Goal: Transaction & Acquisition: Purchase product/service

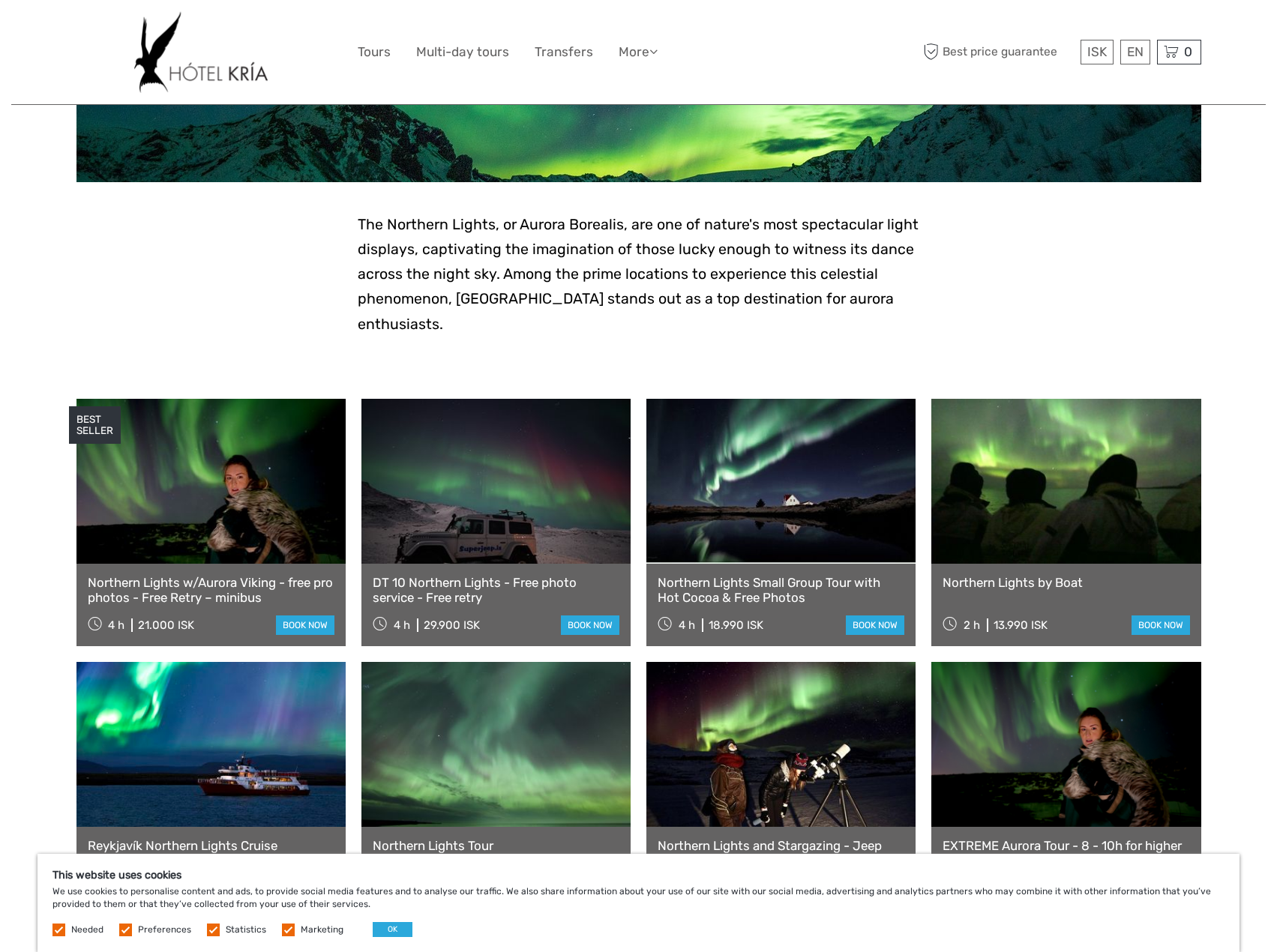
scroll to position [300, 0]
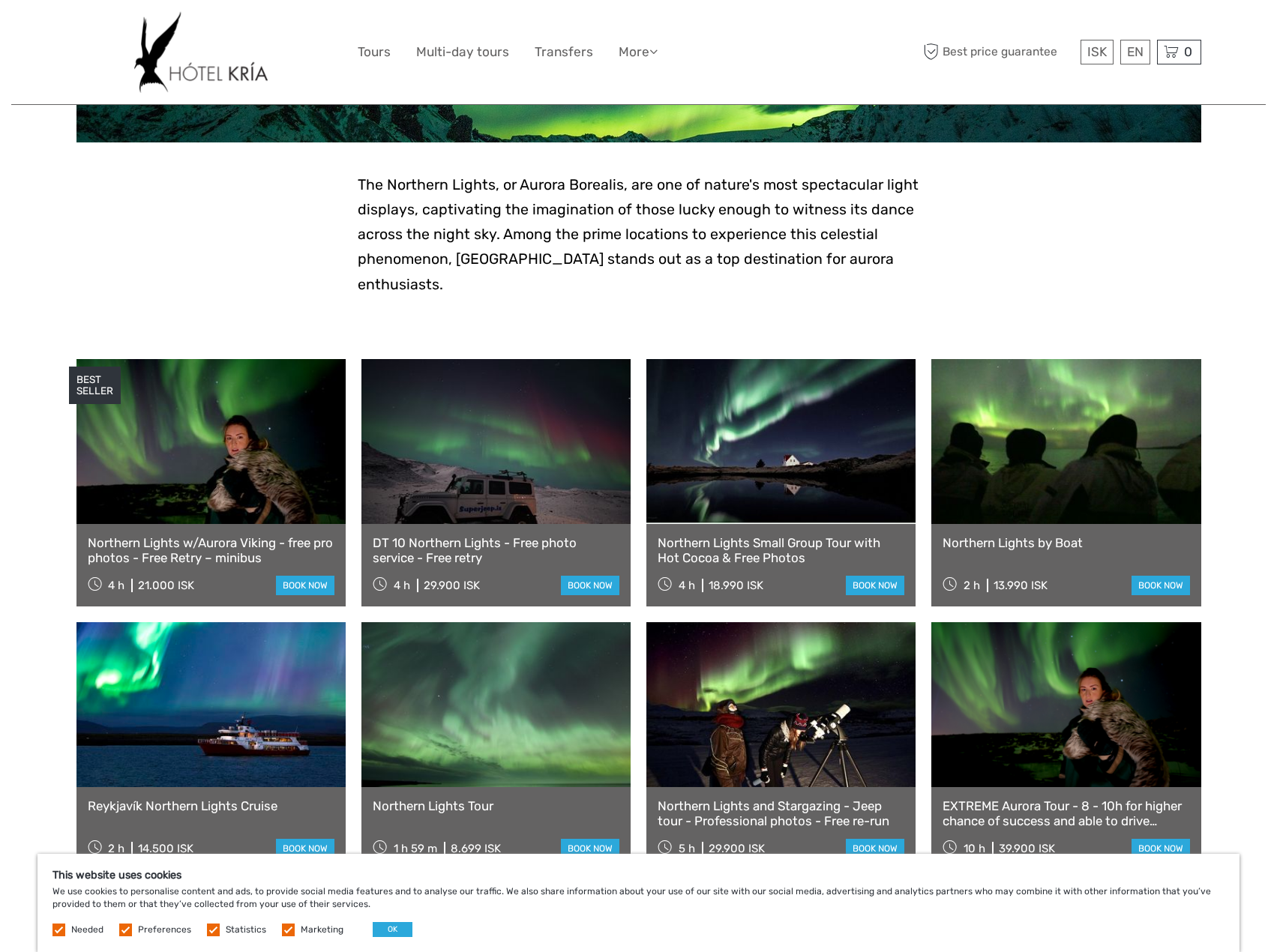
click at [260, 477] on link at bounding box center [211, 442] width 269 height 165
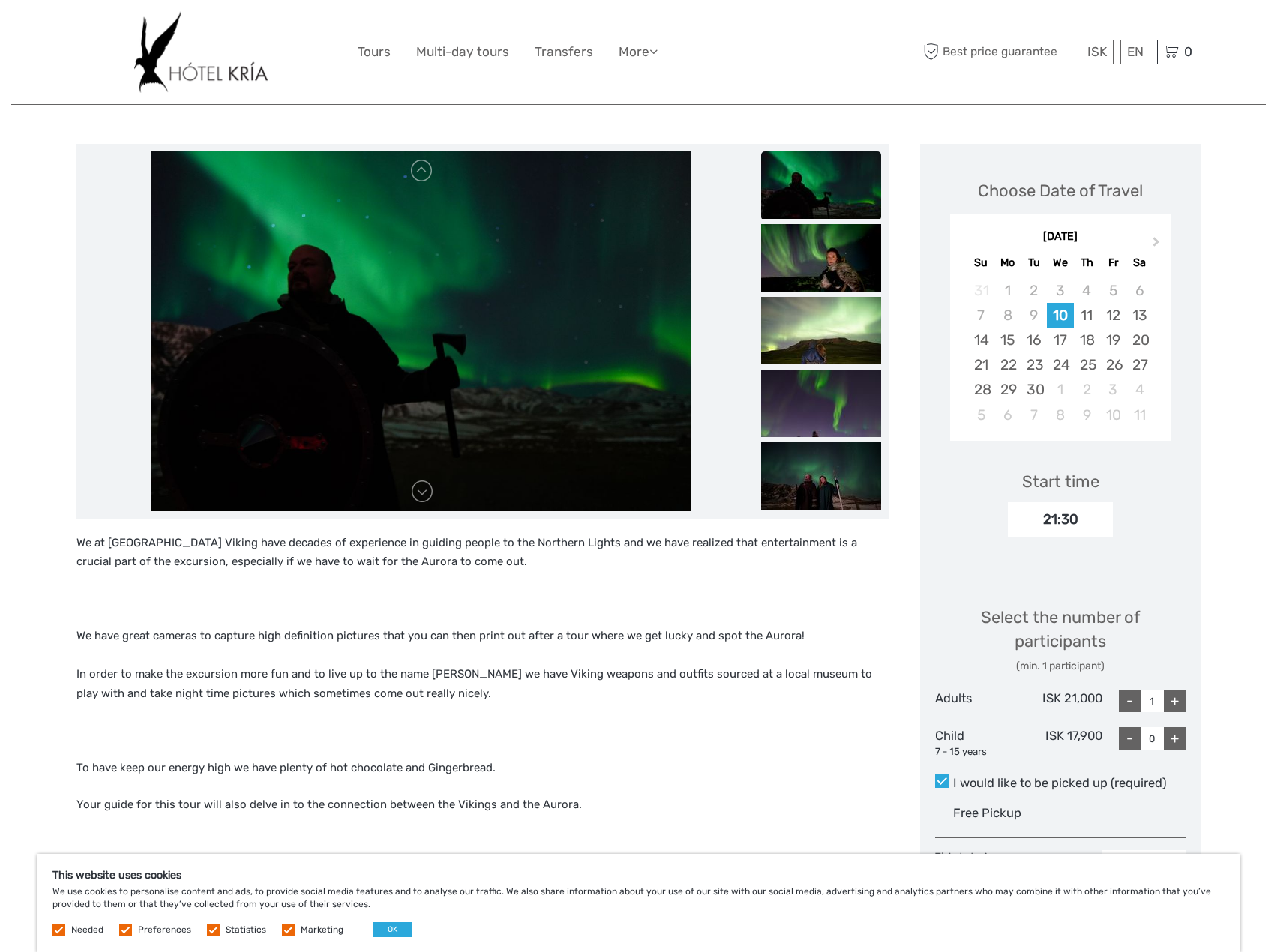
scroll to position [150, 0]
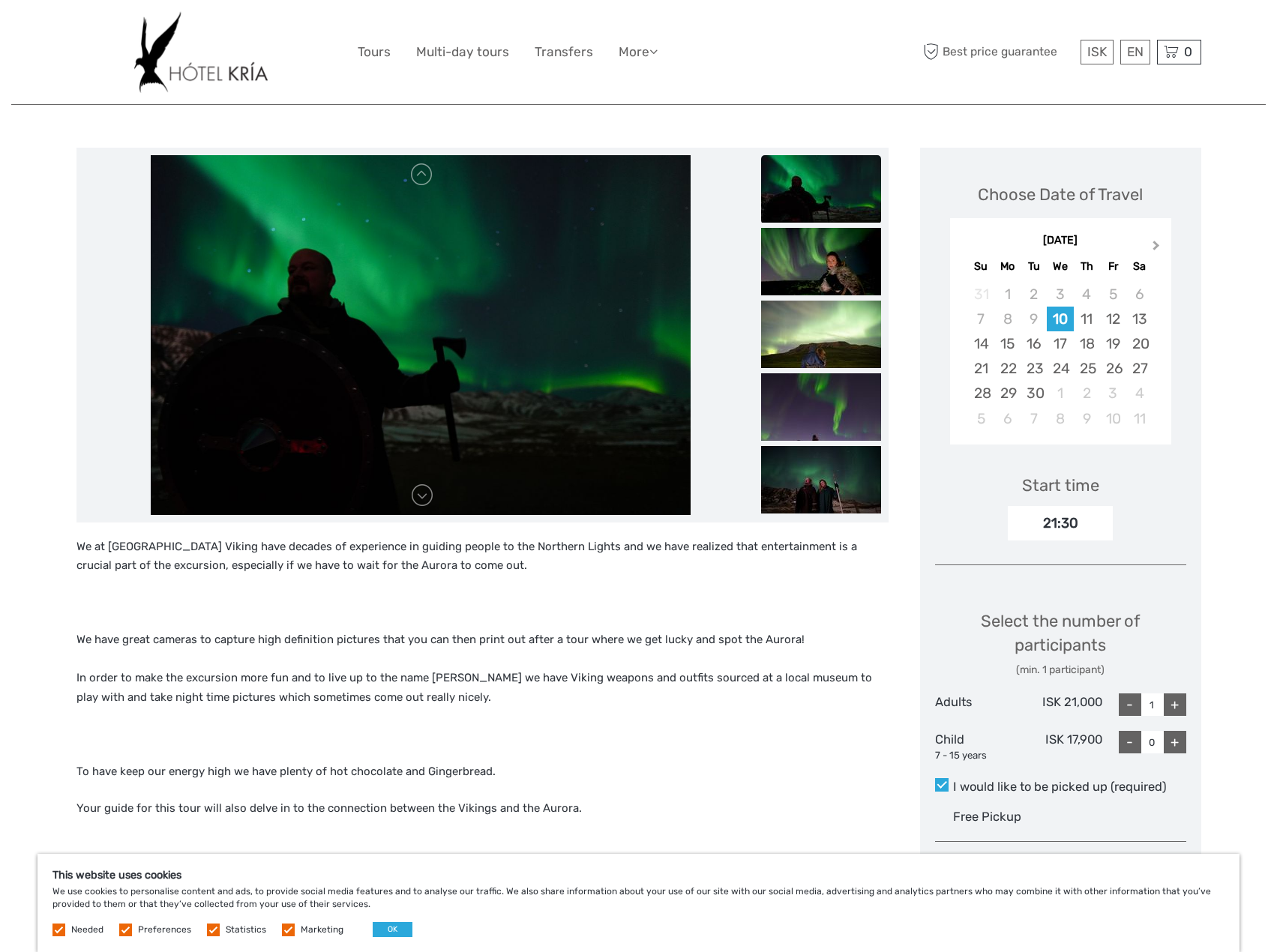
click at [1162, 242] on button "Next Month" at bounding box center [1157, 249] width 24 height 24
click at [1080, 398] on div "27" at bounding box center [1087, 393] width 26 height 25
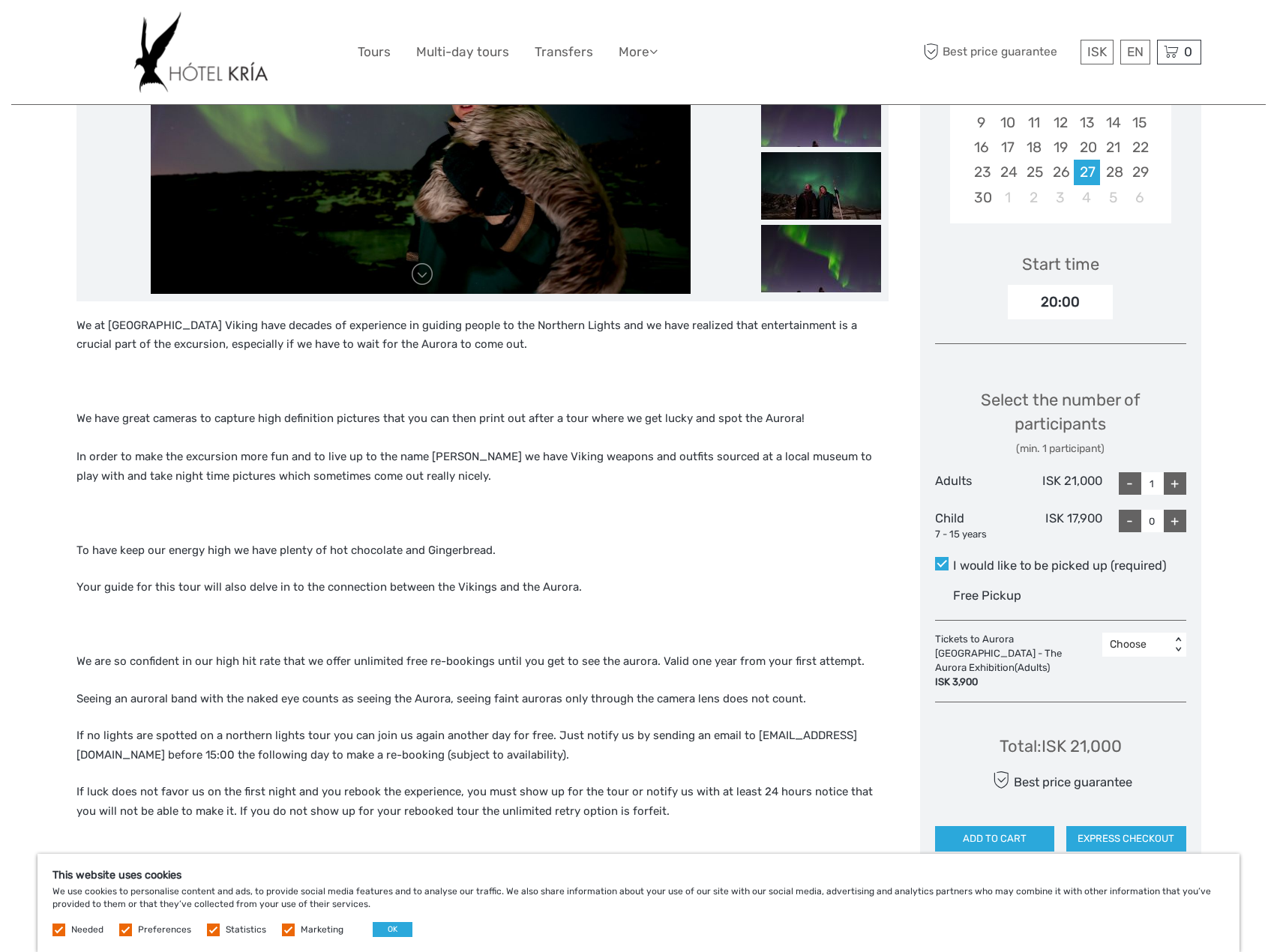
scroll to position [375, 0]
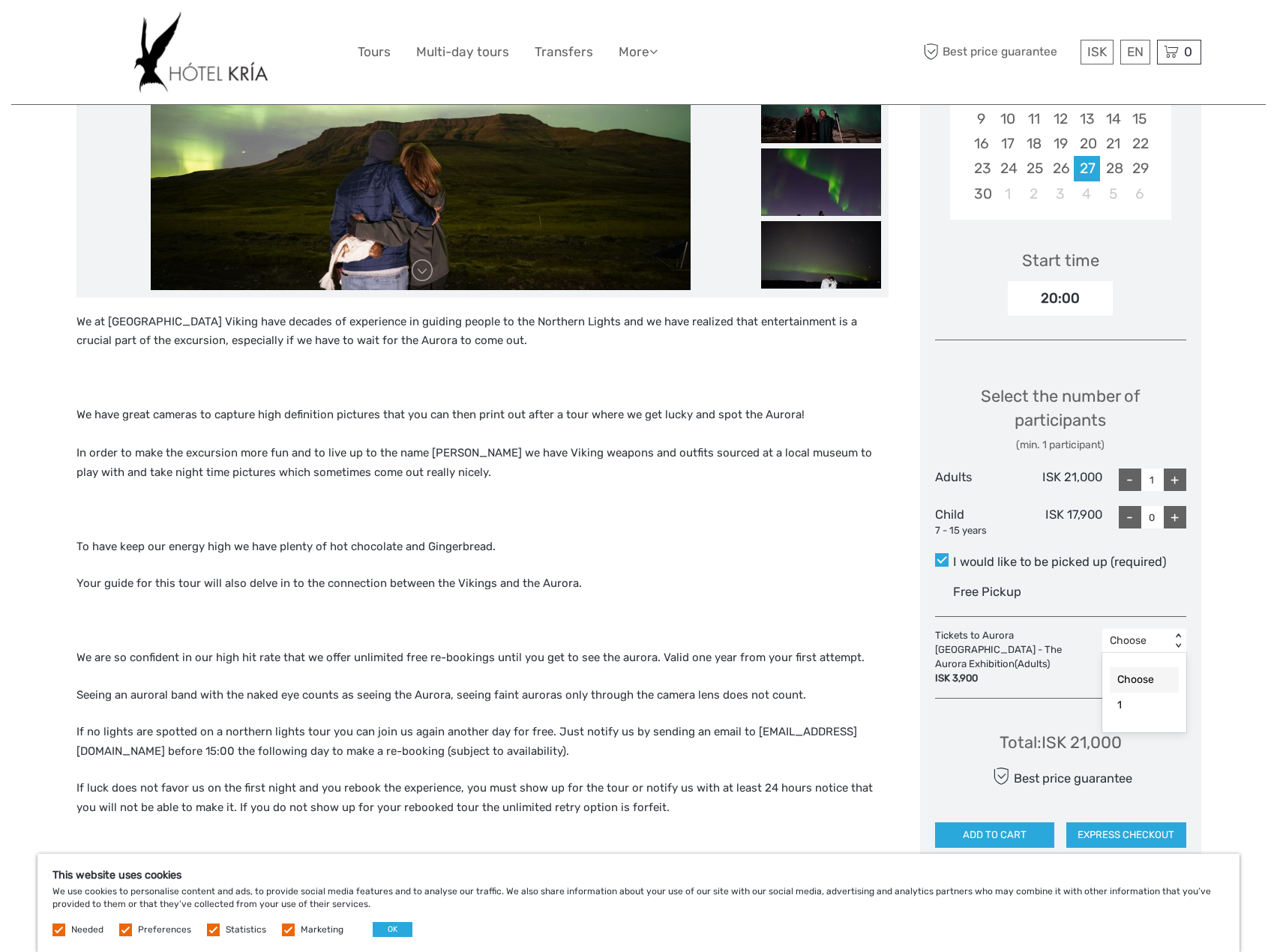
click at [1162, 637] on div "Choose" at bounding box center [1136, 641] width 53 height 15
click at [1028, 772] on div "Best price guarantee" at bounding box center [1060, 777] width 144 height 26
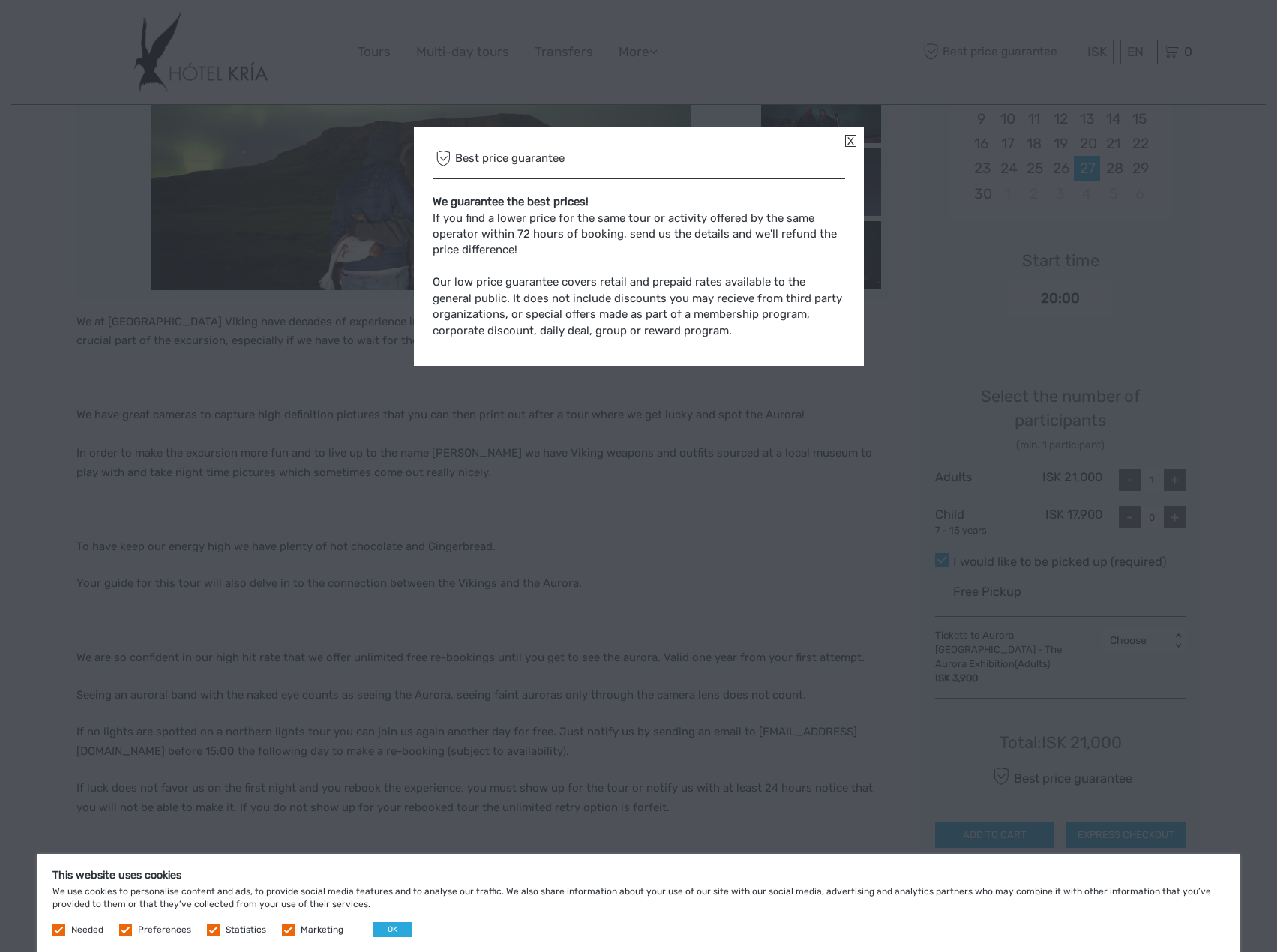
click at [847, 138] on link at bounding box center [851, 141] width 12 height 12
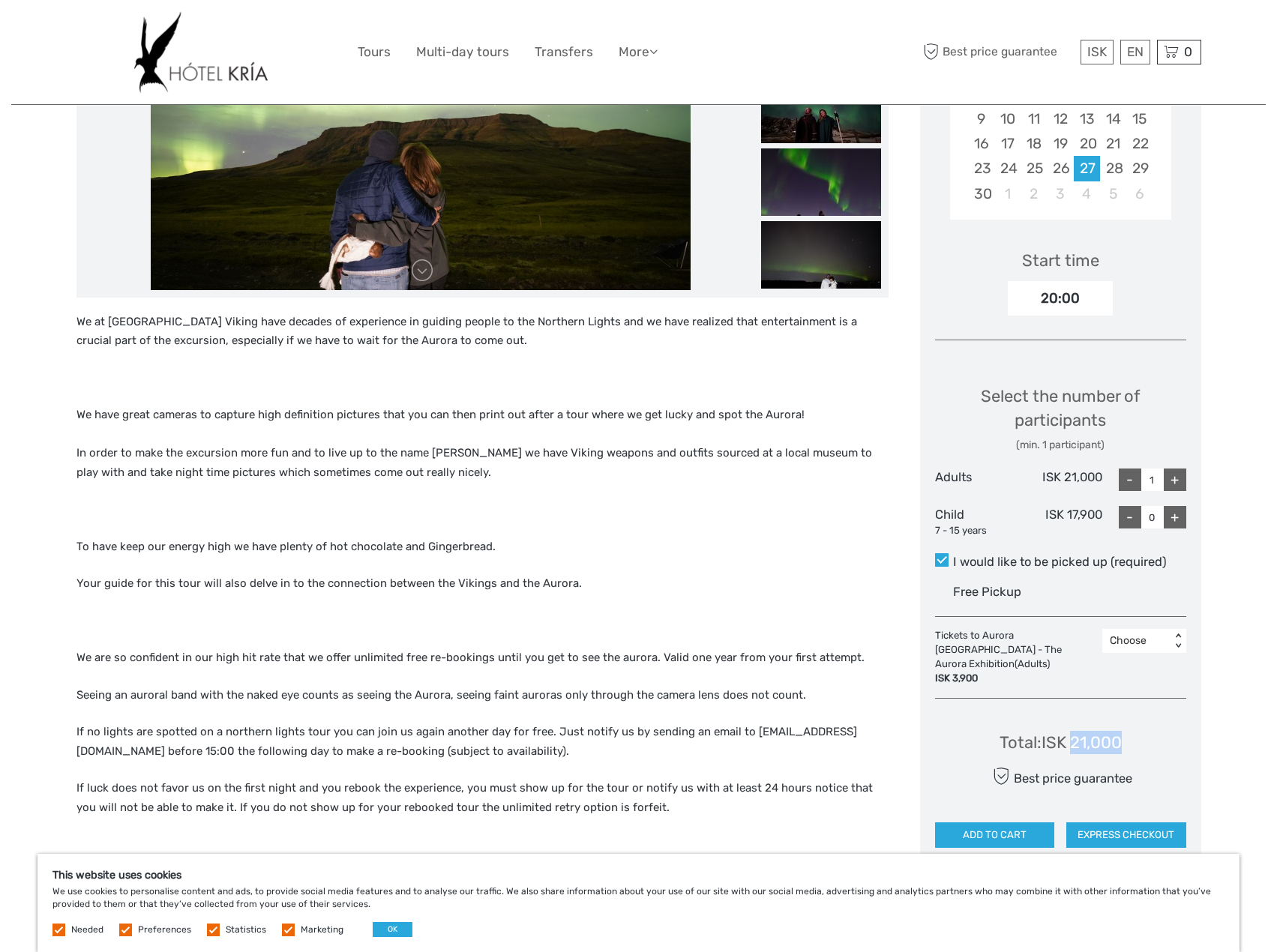
drag, startPoint x: 1075, startPoint y: 728, endPoint x: 1112, endPoint y: 731, distance: 37.1
click at [1125, 728] on div "Total : ISK 21,000 Best price guarantee ADD TO CART EXPRESS CHECKOUT" at bounding box center [1060, 780] width 251 height 137
drag, startPoint x: 1045, startPoint y: 723, endPoint x: 1128, endPoint y: 727, distance: 83.1
click at [1128, 724] on div "Total : ISK 21,000 Best price guarantee ADD TO CART EXPRESS CHECKOUT" at bounding box center [1060, 780] width 251 height 137
click at [1128, 727] on div "Total : ISK 21,000 Best price guarantee ADD TO CART EXPRESS CHECKOUT" at bounding box center [1060, 780] width 251 height 137
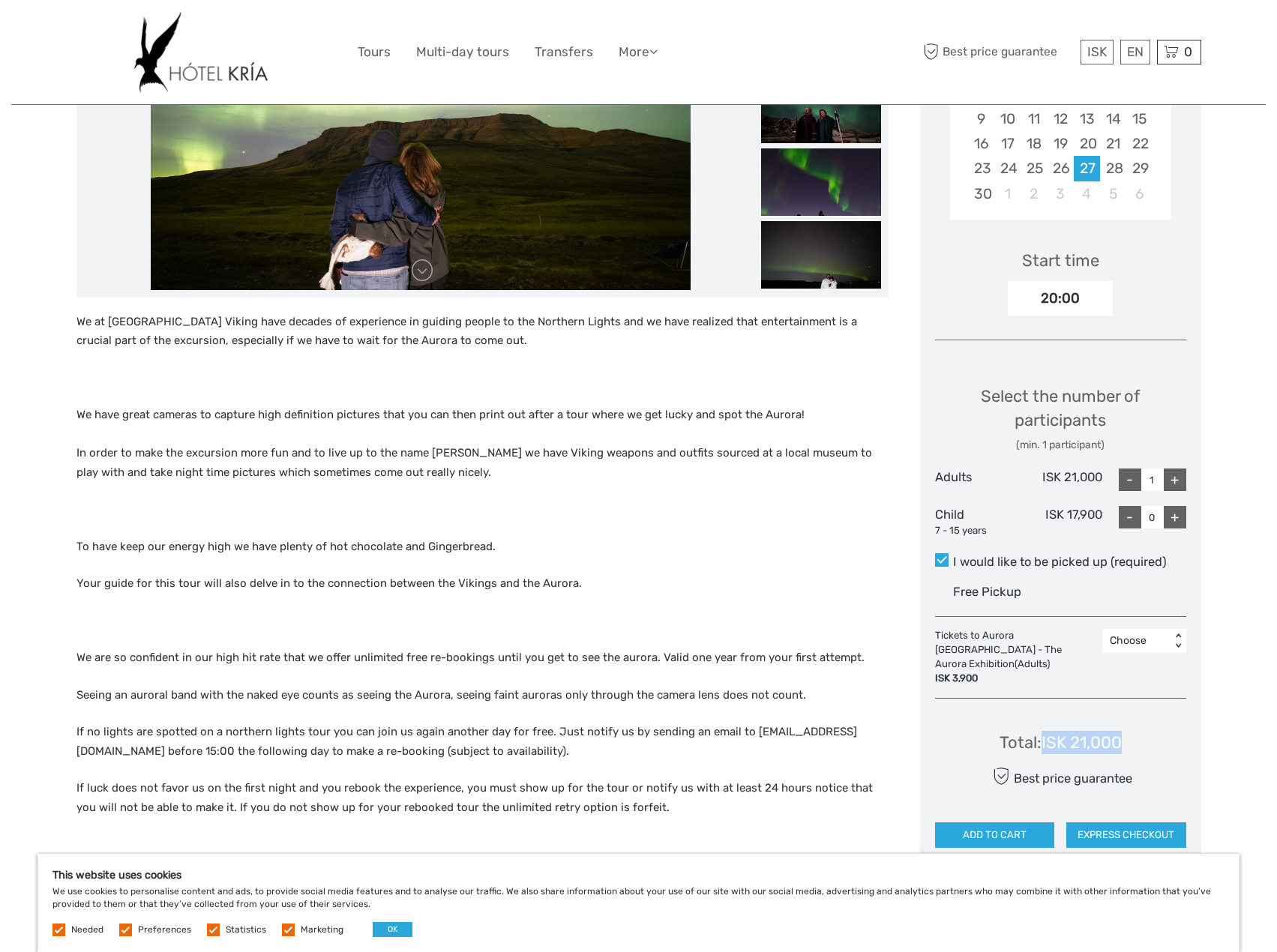
drag, startPoint x: 1133, startPoint y: 725, endPoint x: 1047, endPoint y: 739, distance: 87.1
click at [1042, 737] on div "Total : ISK 21,000 Best price guarantee ADD TO CART EXPRESS CHECKOUT" at bounding box center [1060, 780] width 251 height 137
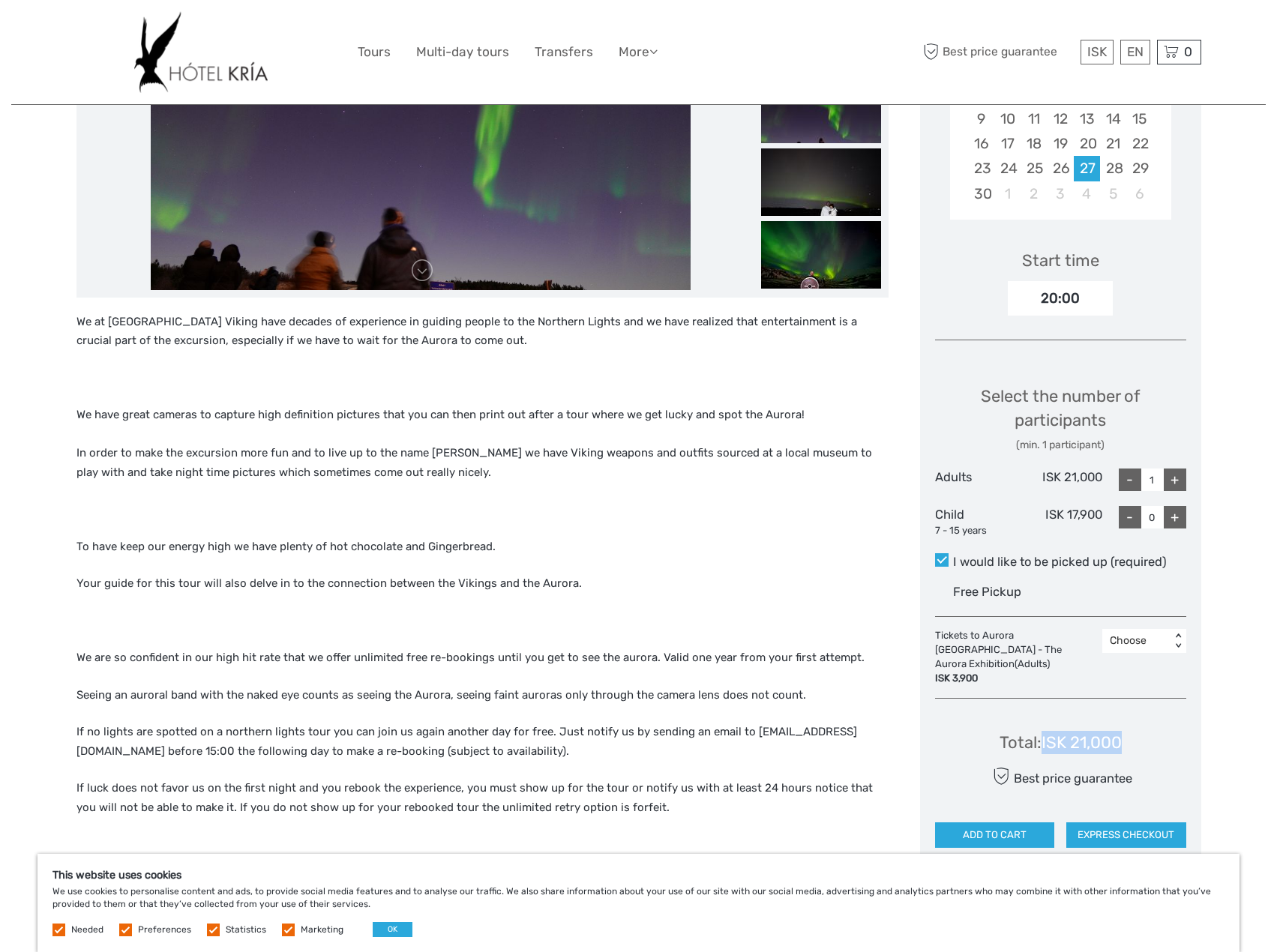
copy div "ISK 21,000"
